Goal: Task Accomplishment & Management: Use online tool/utility

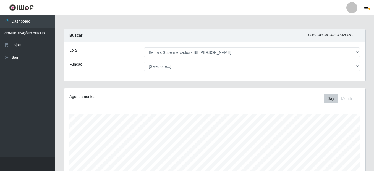
select select "413"
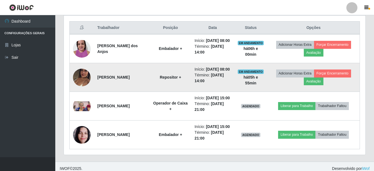
scroll to position [115, 301]
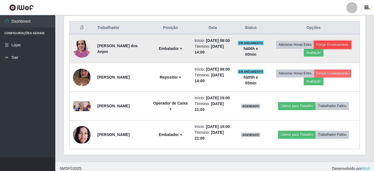
click at [337, 47] on button "Forçar Encerramento" at bounding box center [332, 45] width 37 height 8
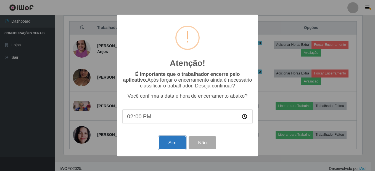
click at [169, 142] on button "Sim" at bounding box center [172, 142] width 27 height 13
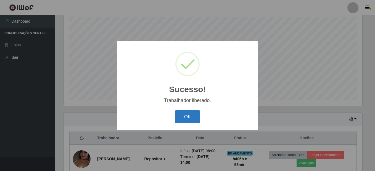
click at [190, 120] on button "OK" at bounding box center [188, 116] width 26 height 13
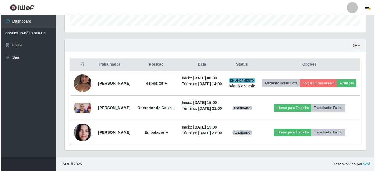
scroll to position [201, 0]
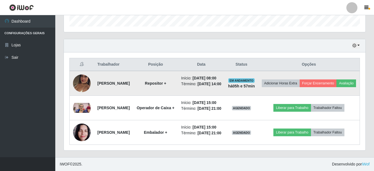
click at [80, 68] on img at bounding box center [82, 83] width 18 height 31
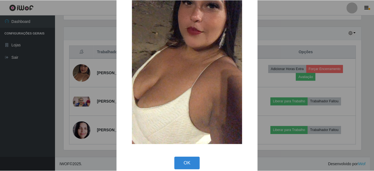
scroll to position [73, 0]
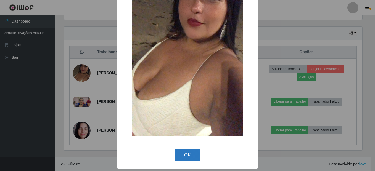
click at [181, 157] on button "OK" at bounding box center [188, 155] width 26 height 13
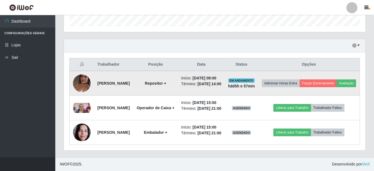
scroll to position [173, 0]
click at [333, 84] on button "Forçar Encerramento" at bounding box center [317, 84] width 37 height 8
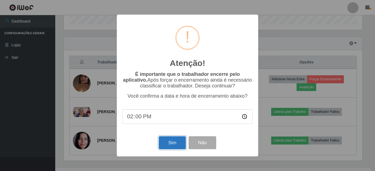
click at [173, 145] on button "Sim" at bounding box center [172, 142] width 27 height 13
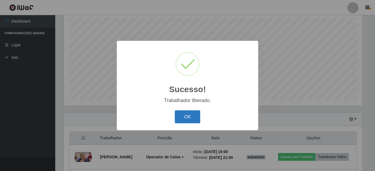
click at [183, 114] on button "OK" at bounding box center [188, 116] width 26 height 13
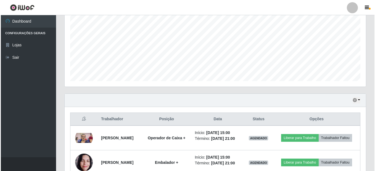
scroll to position [146, 0]
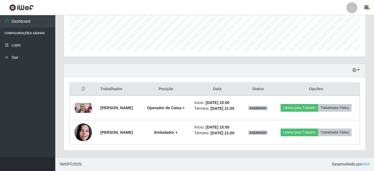
click at [373, 148] on div "Carregando... Buscar Recarregando em 28 segundos... Loja [Selecione...] Bemais …" at bounding box center [214, 20] width 318 height 275
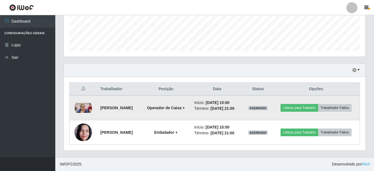
click at [84, 105] on img at bounding box center [83, 108] width 18 height 10
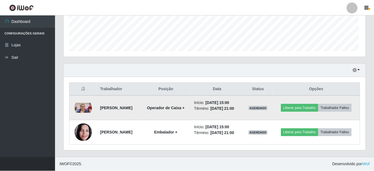
scroll to position [115, 298]
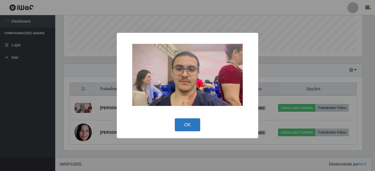
click at [197, 125] on button "OK" at bounding box center [188, 124] width 26 height 13
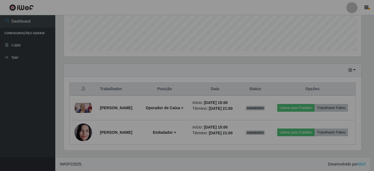
scroll to position [115, 301]
